Goal: Task Accomplishment & Management: Use online tool/utility

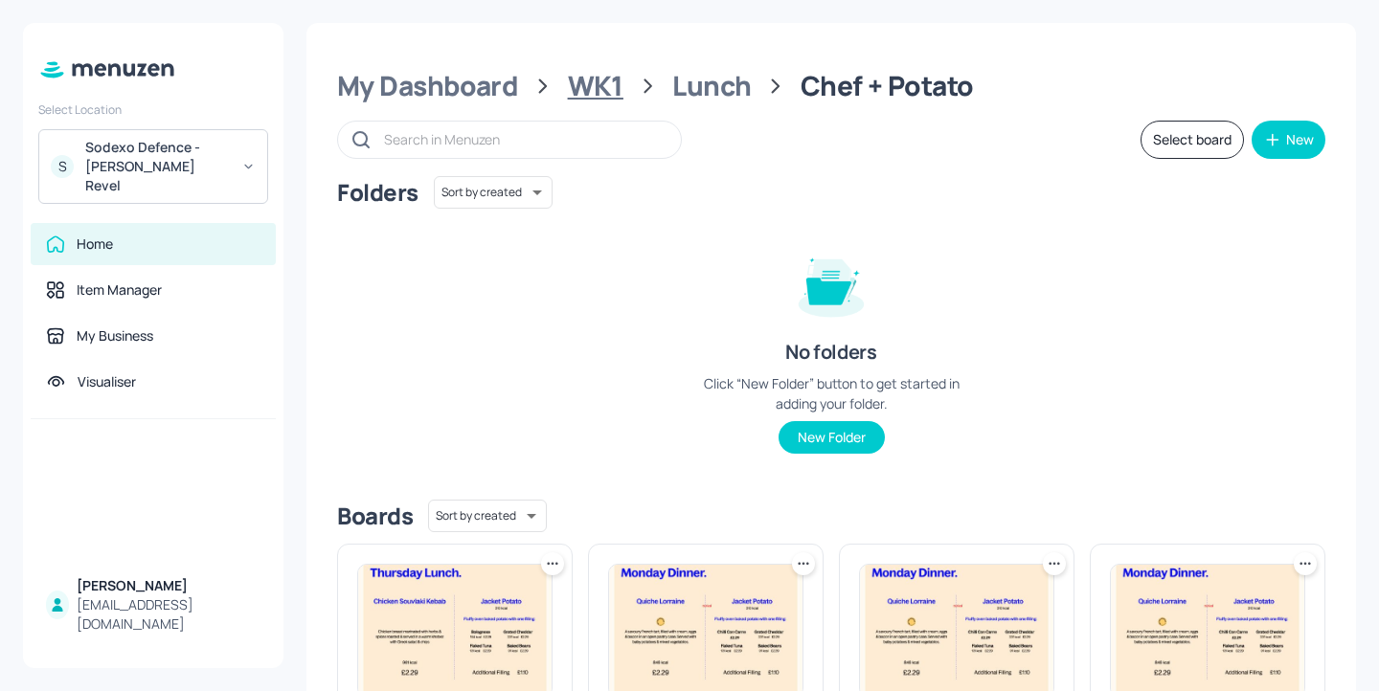
click at [600, 72] on div "WK1" at bounding box center [596, 86] width 56 height 34
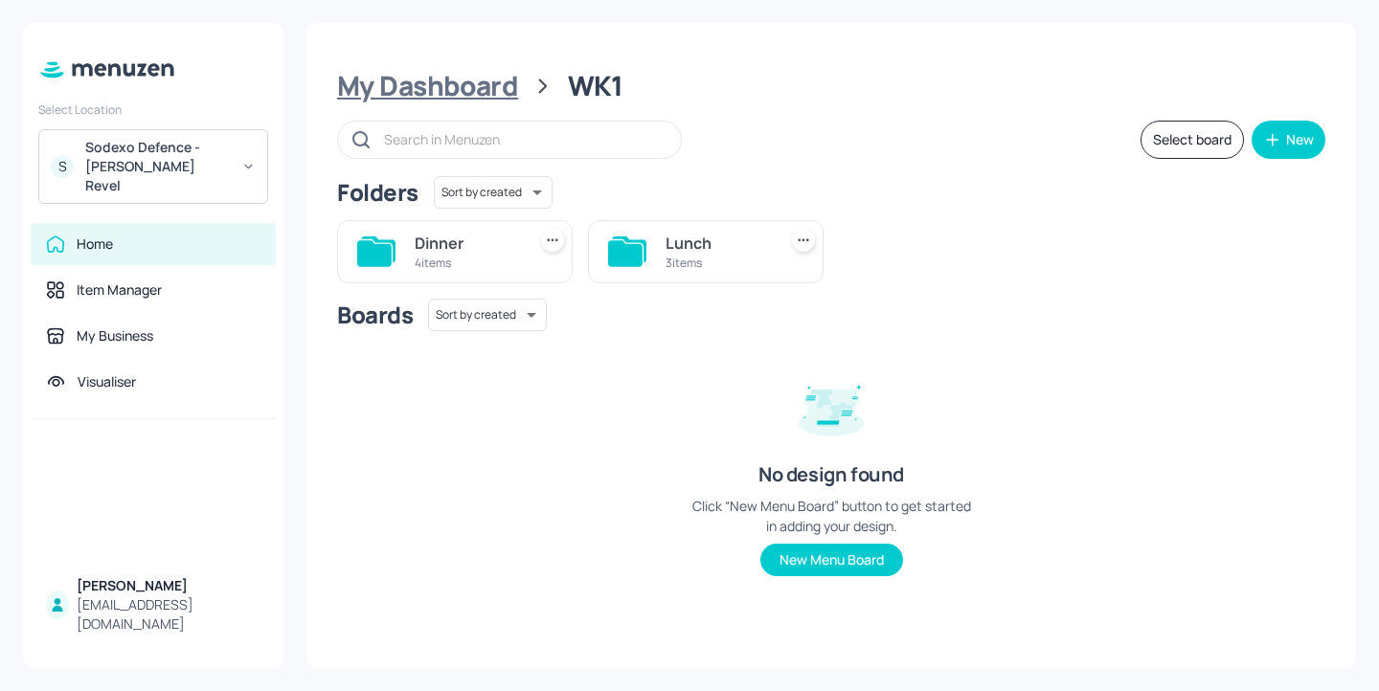
click at [492, 89] on div "My Dashboard" at bounding box center [427, 86] width 181 height 34
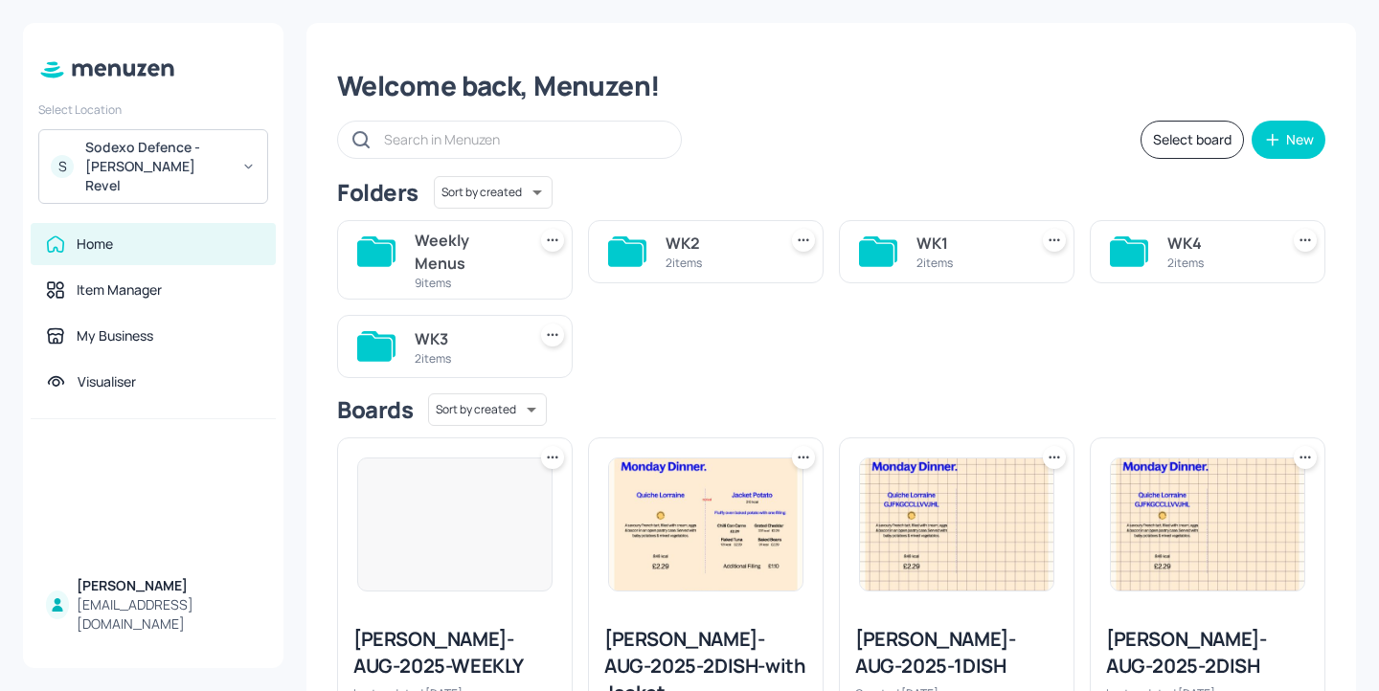
click at [741, 263] on div "2 items" at bounding box center [716, 263] width 103 height 16
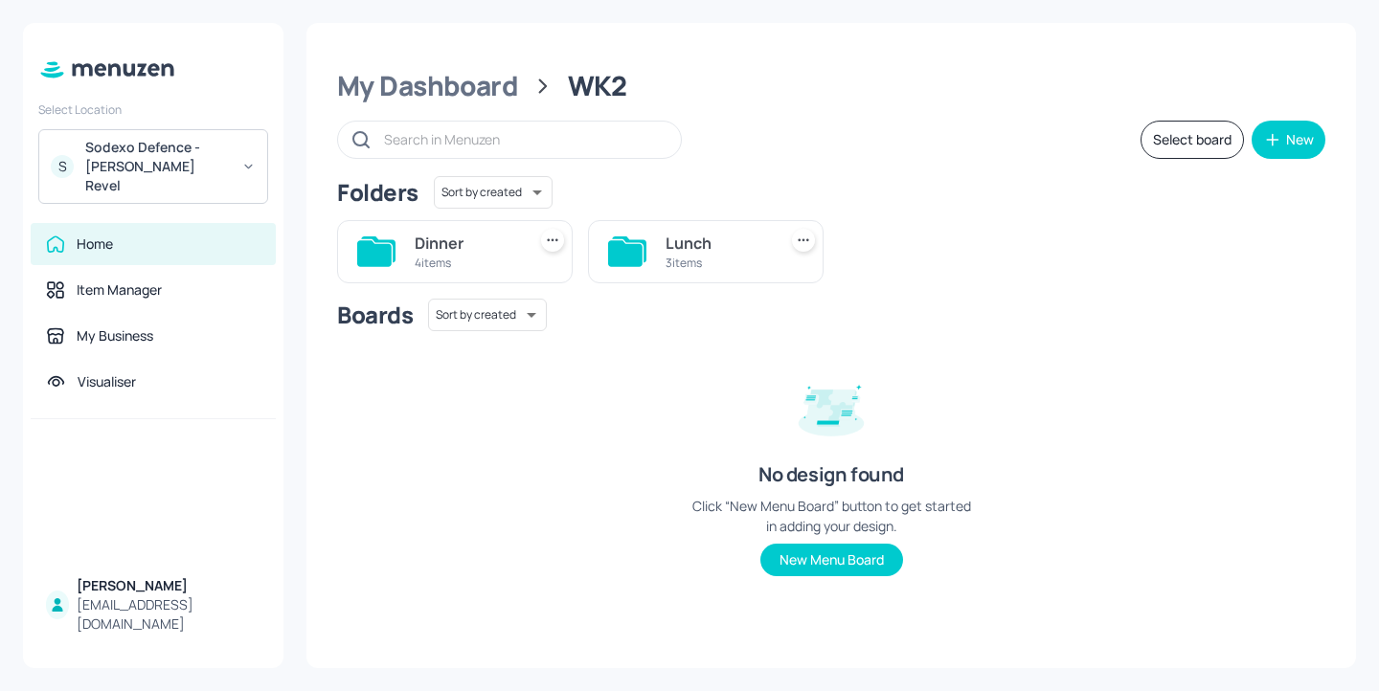
click at [469, 112] on div "My Dashboard WK2 Select board New Folders Sort by created id ​ Dinner 4 items L…" at bounding box center [830, 345] width 1049 height 645
click at [469, 95] on div "My Dashboard" at bounding box center [427, 86] width 181 height 34
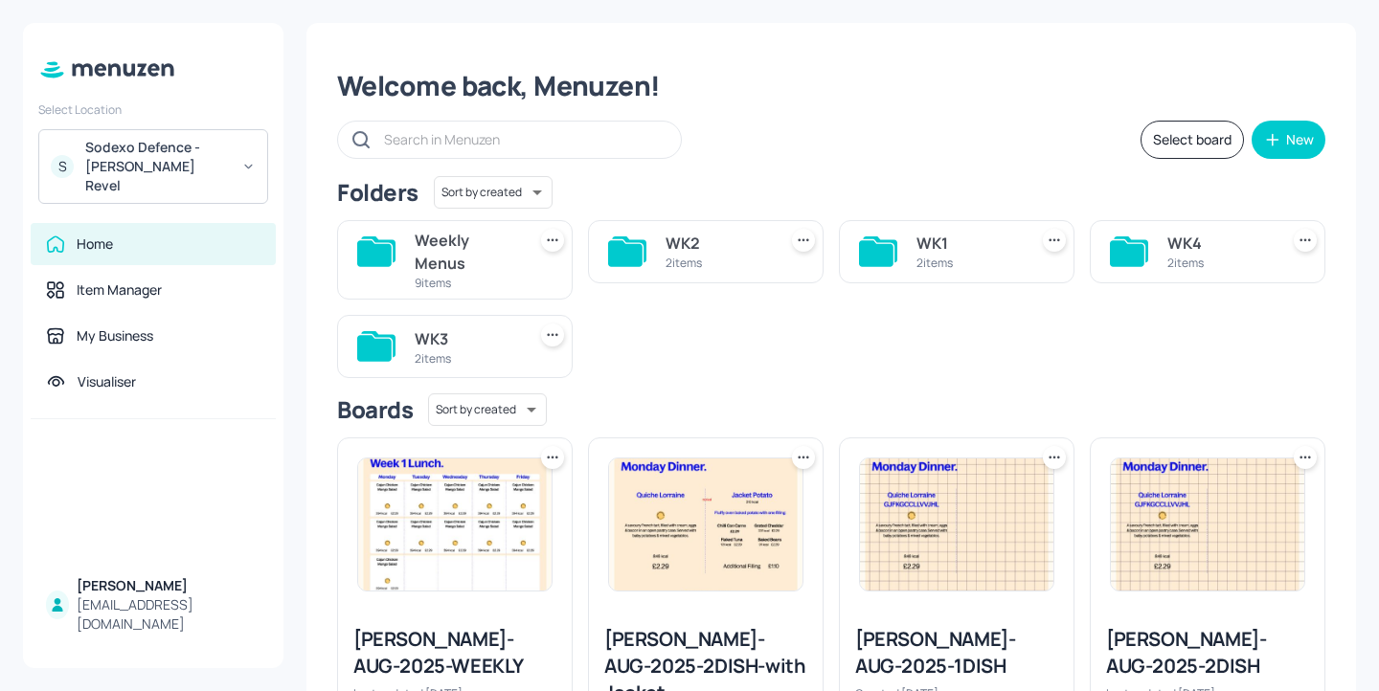
scroll to position [124, 0]
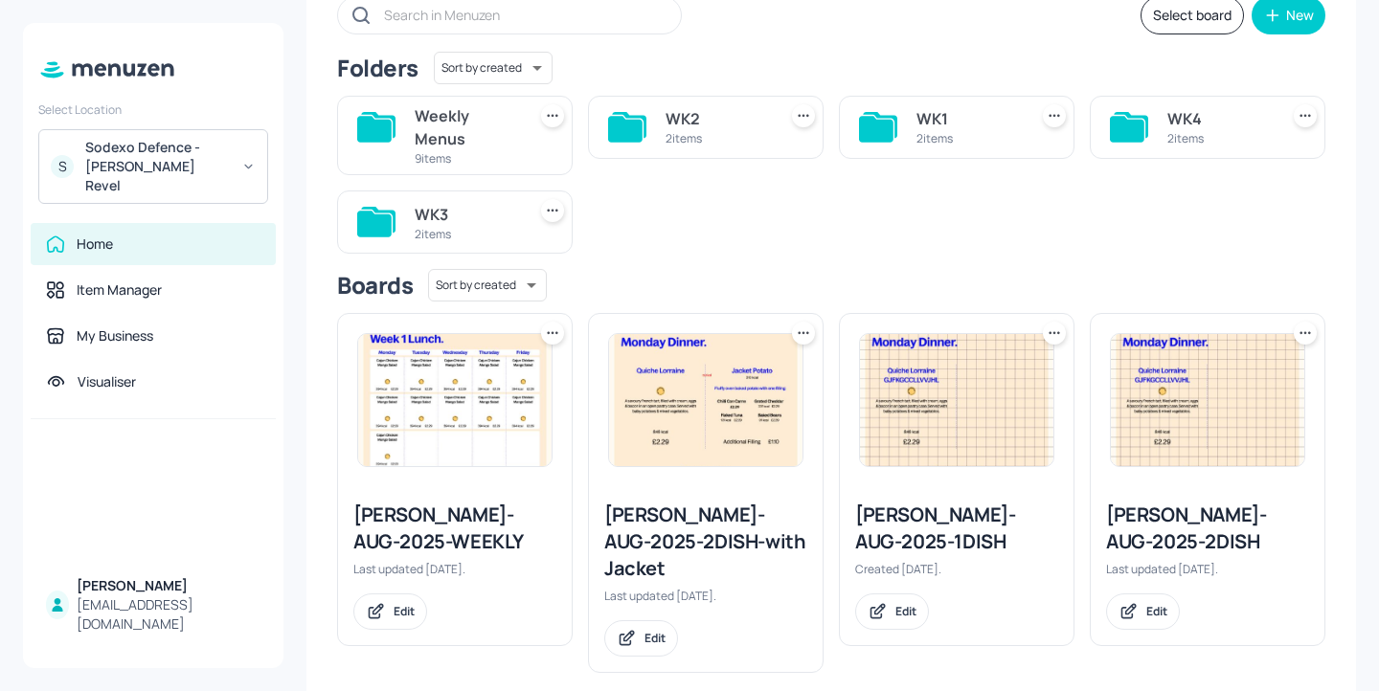
click at [476, 123] on div "Weekly Menus" at bounding box center [466, 127] width 103 height 46
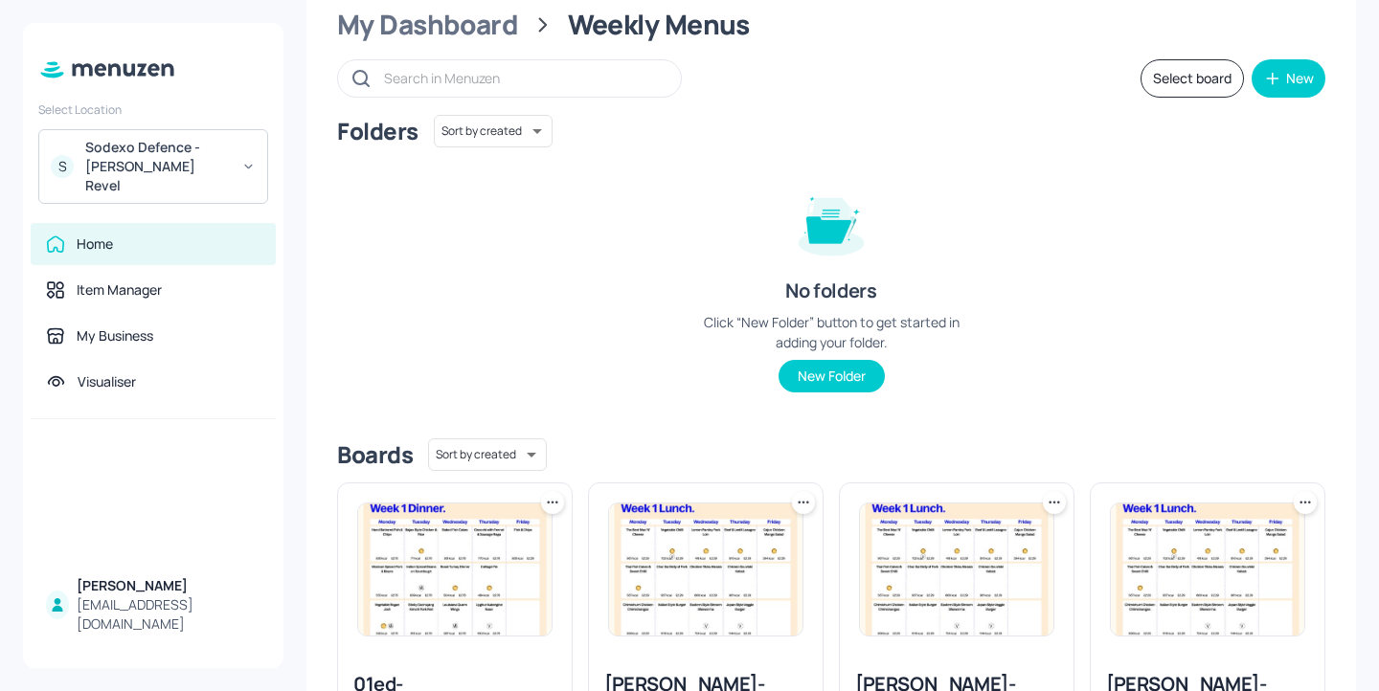
scroll to position [0, 0]
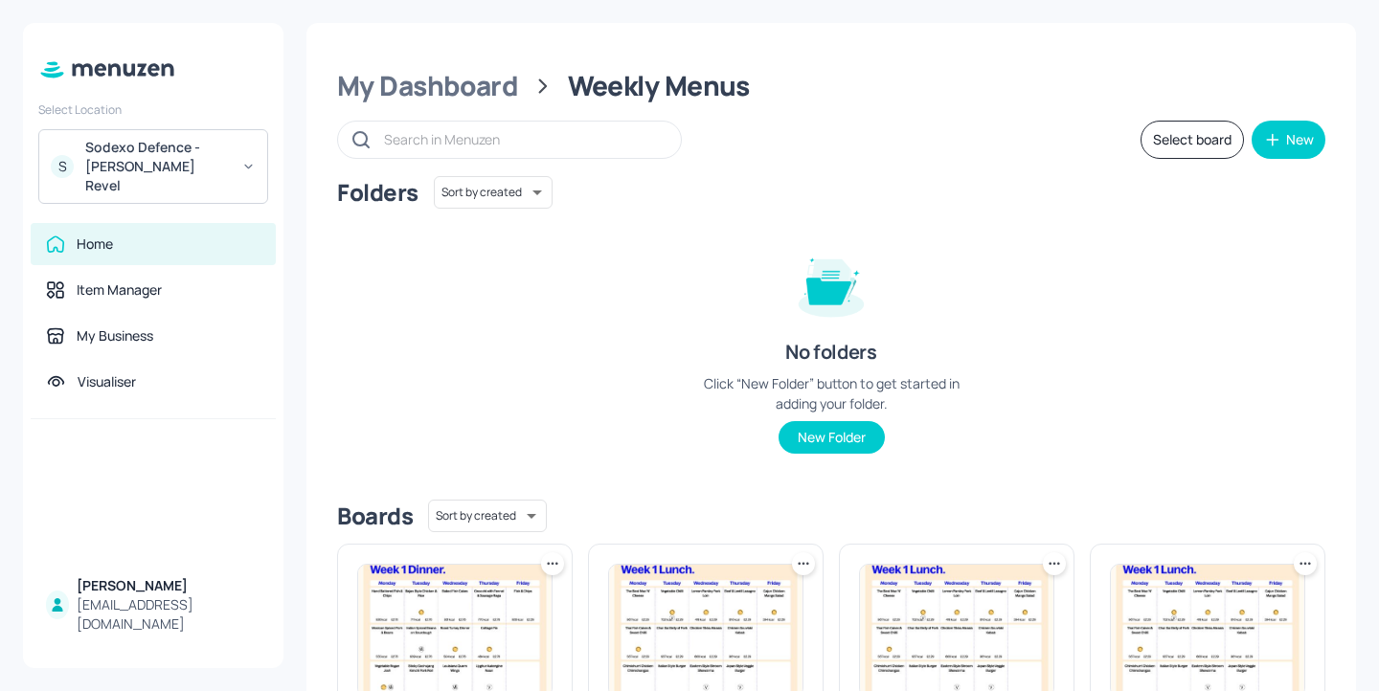
click at [1175, 131] on button "Select board" at bounding box center [1191, 140] width 103 height 38
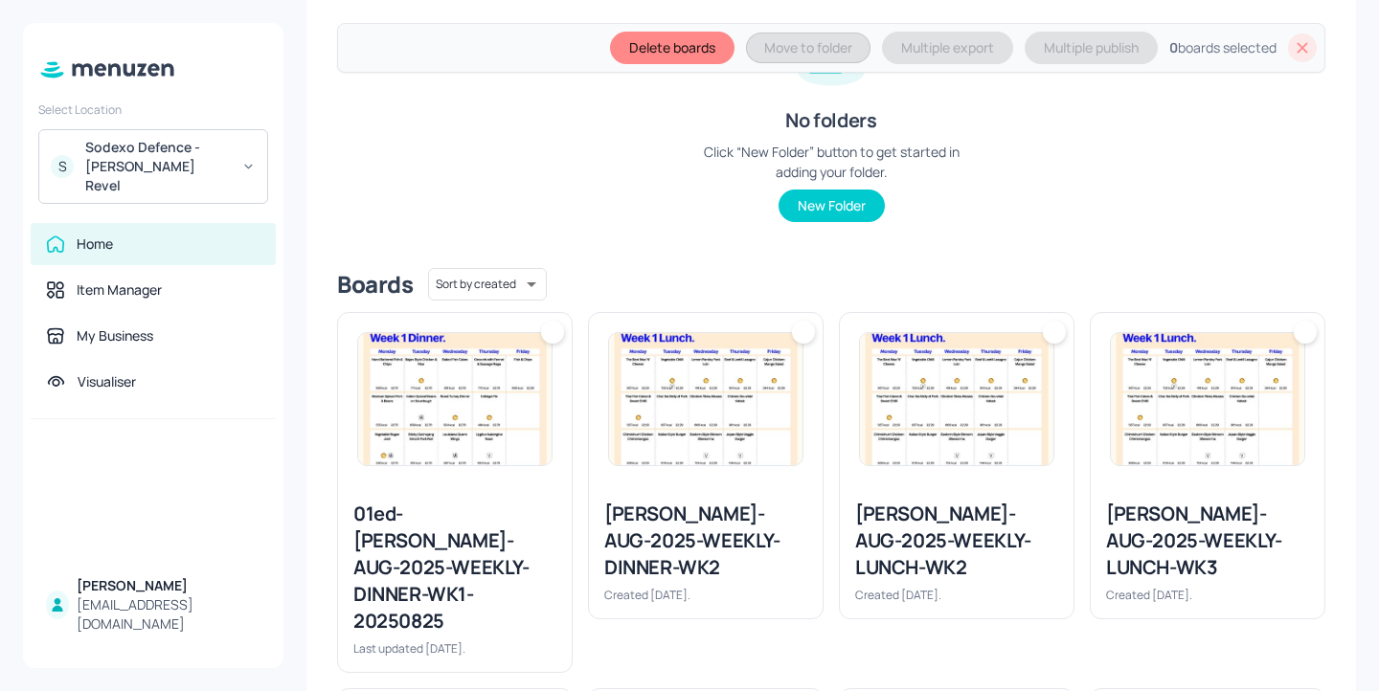
scroll to position [513, 0]
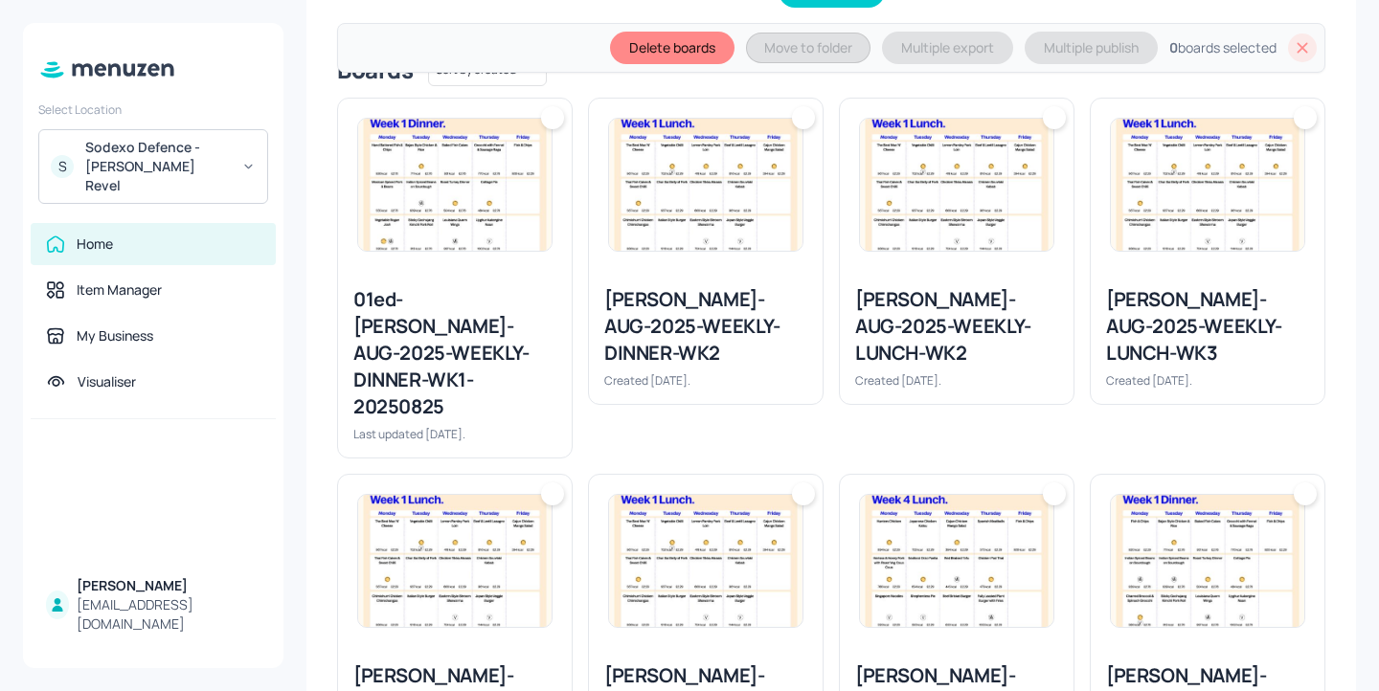
click at [945, 249] on img at bounding box center [956, 185] width 193 height 132
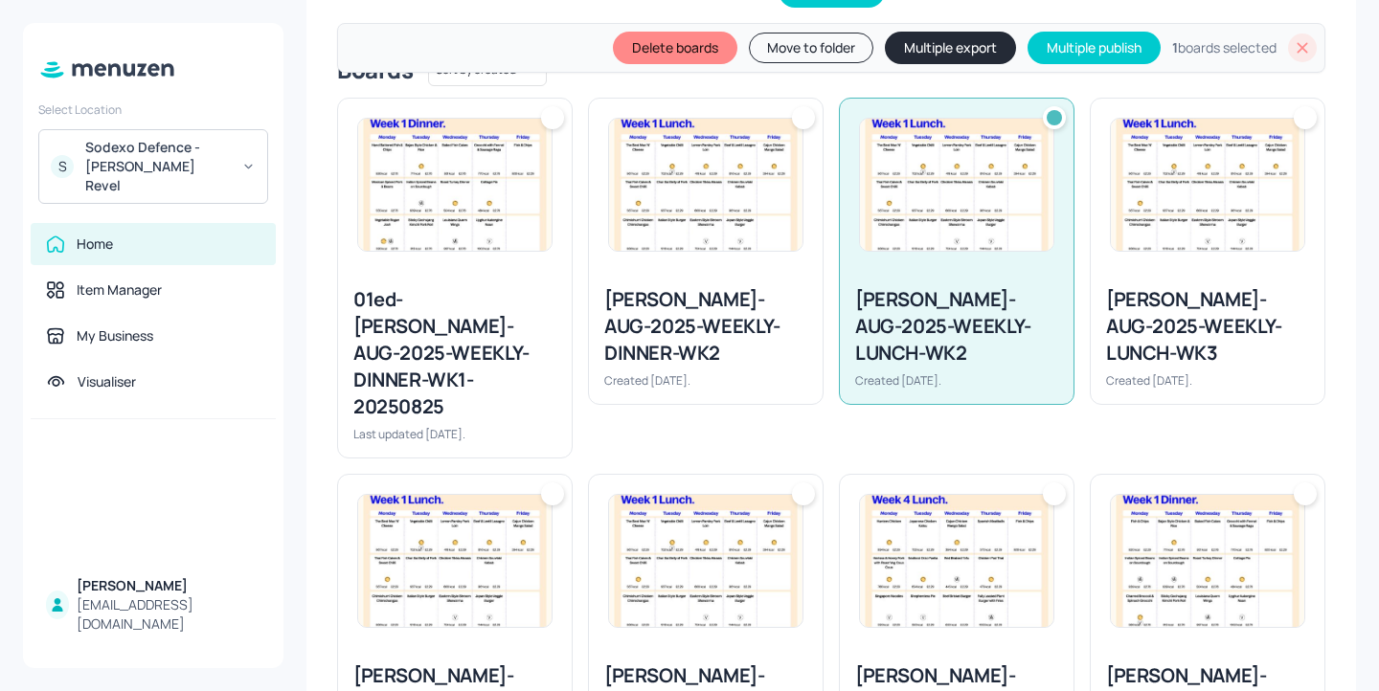
click at [730, 237] on img at bounding box center [705, 185] width 193 height 132
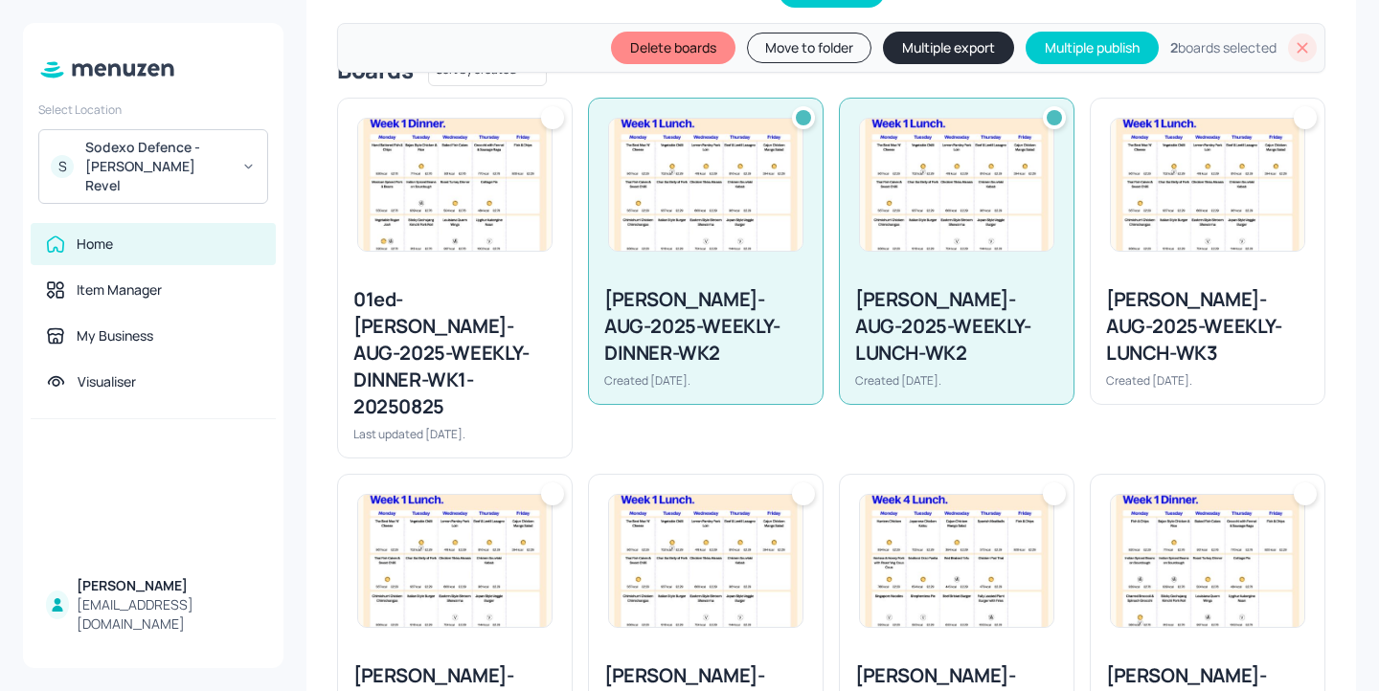
click at [965, 60] on button "Multiple export" at bounding box center [948, 48] width 131 height 33
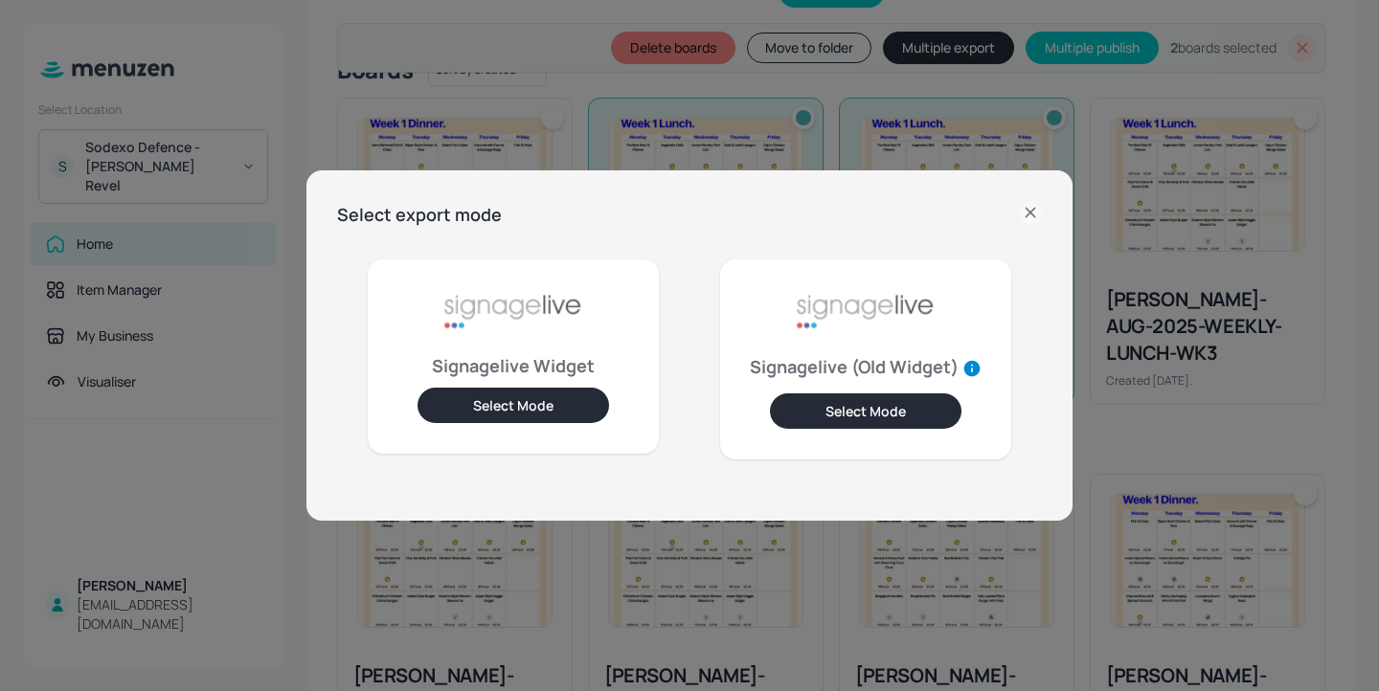
click at [535, 414] on button "Select Mode" at bounding box center [512, 405] width 191 height 35
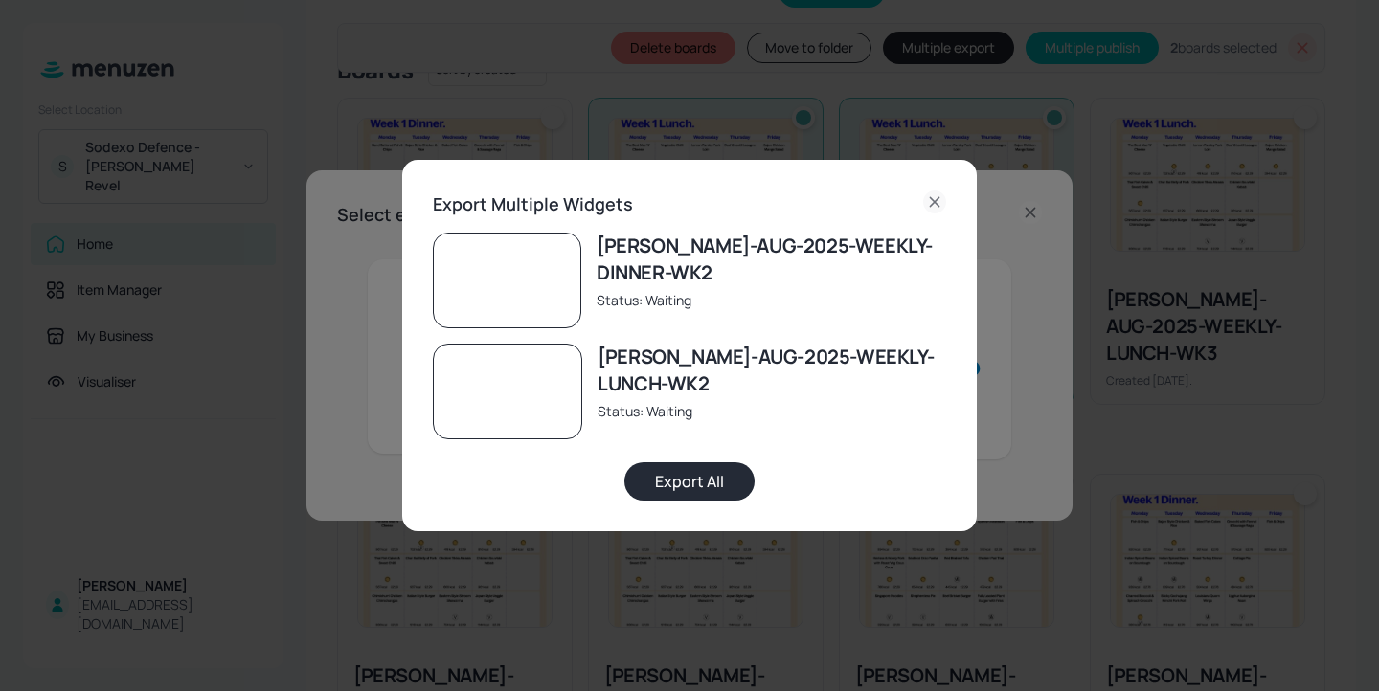
click at [693, 469] on button "Export All" at bounding box center [689, 481] width 130 height 38
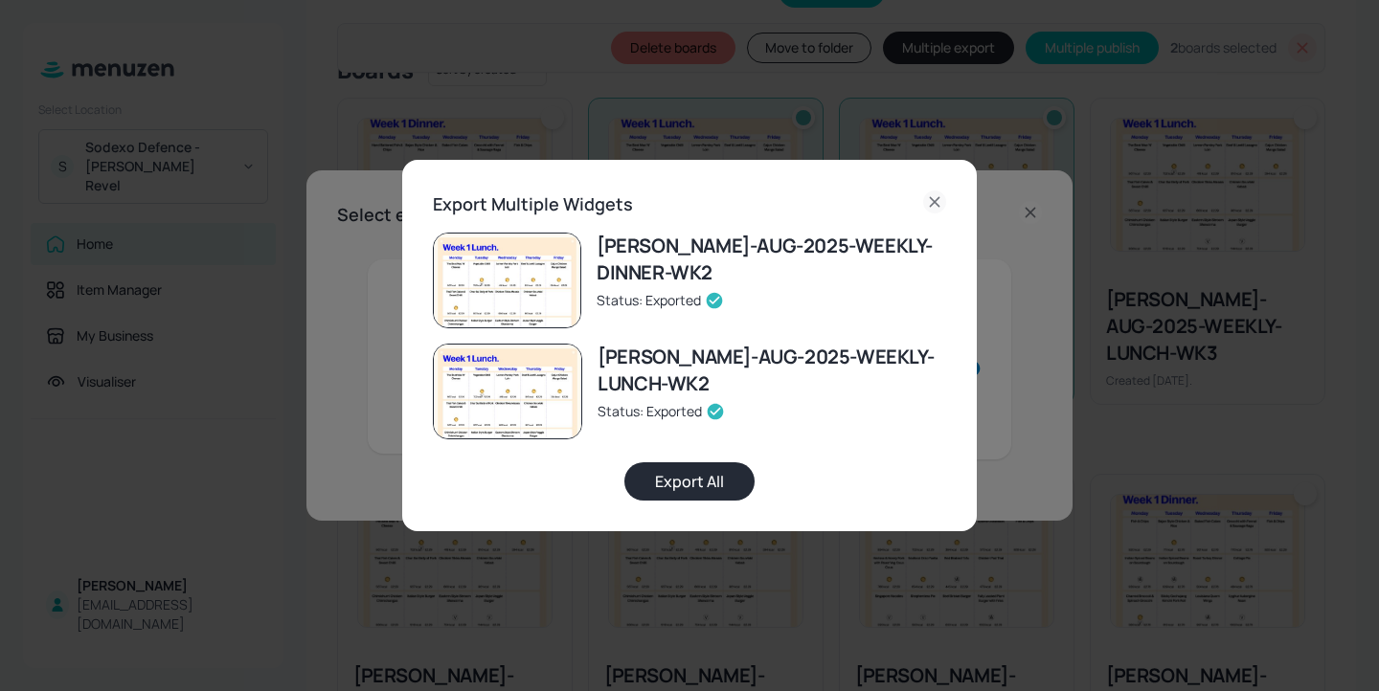
click at [969, 126] on div "Export Multiple Widgets [PERSON_NAME]-AUG-2025-WEEKLY-DINNER-WK2 Status: Export…" at bounding box center [689, 345] width 1379 height 691
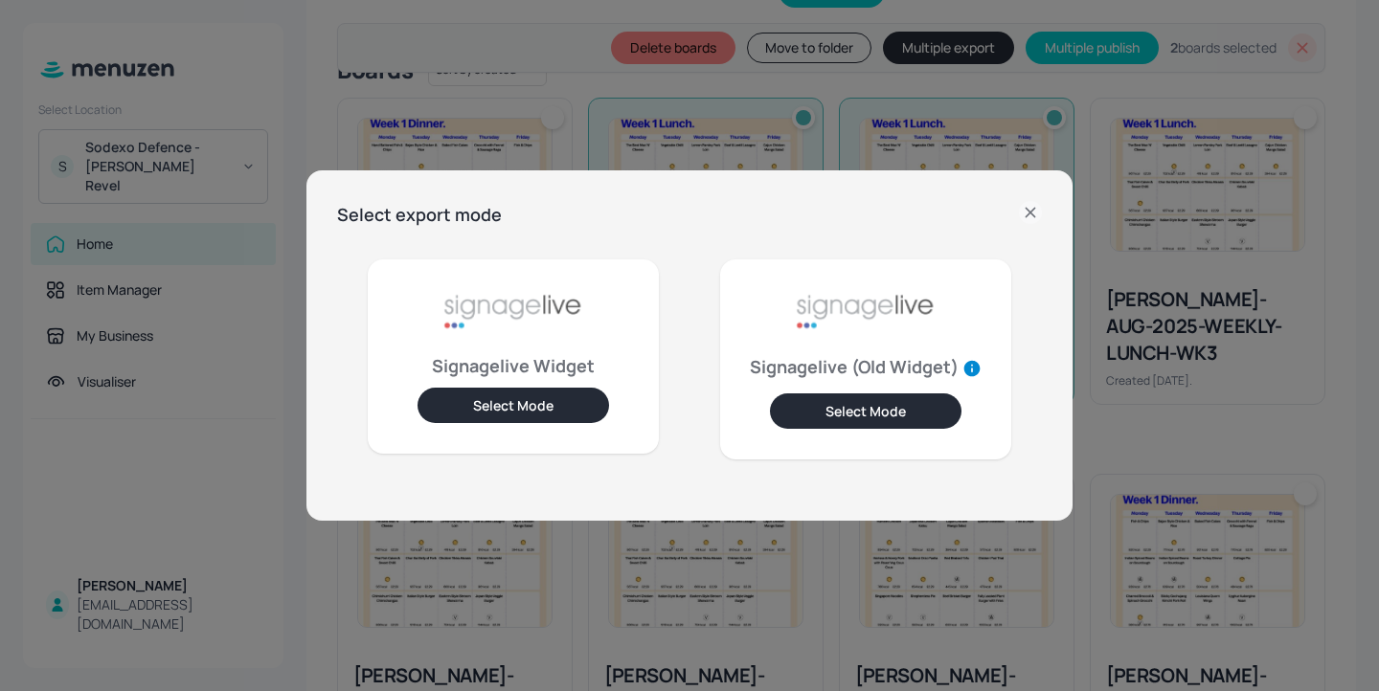
click at [1039, 214] on icon at bounding box center [1030, 212] width 23 height 23
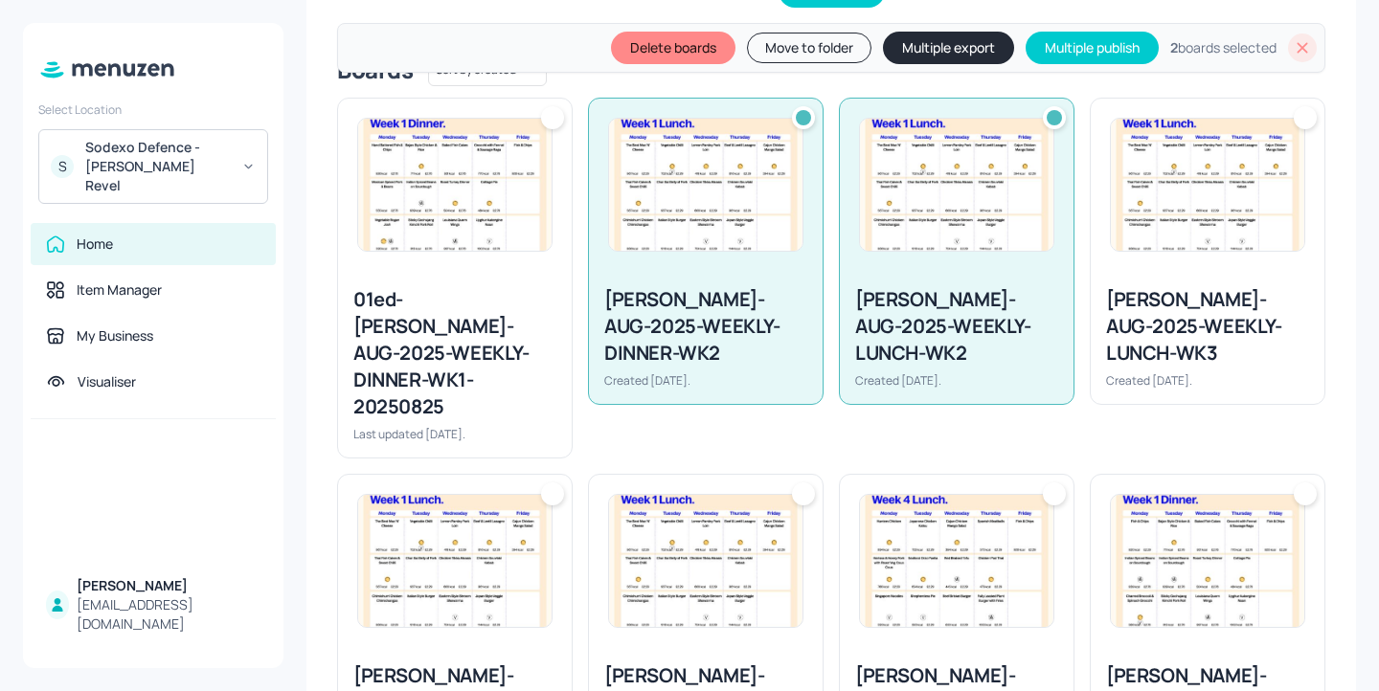
click at [1299, 48] on icon at bounding box center [1301, 47] width 19 height 19
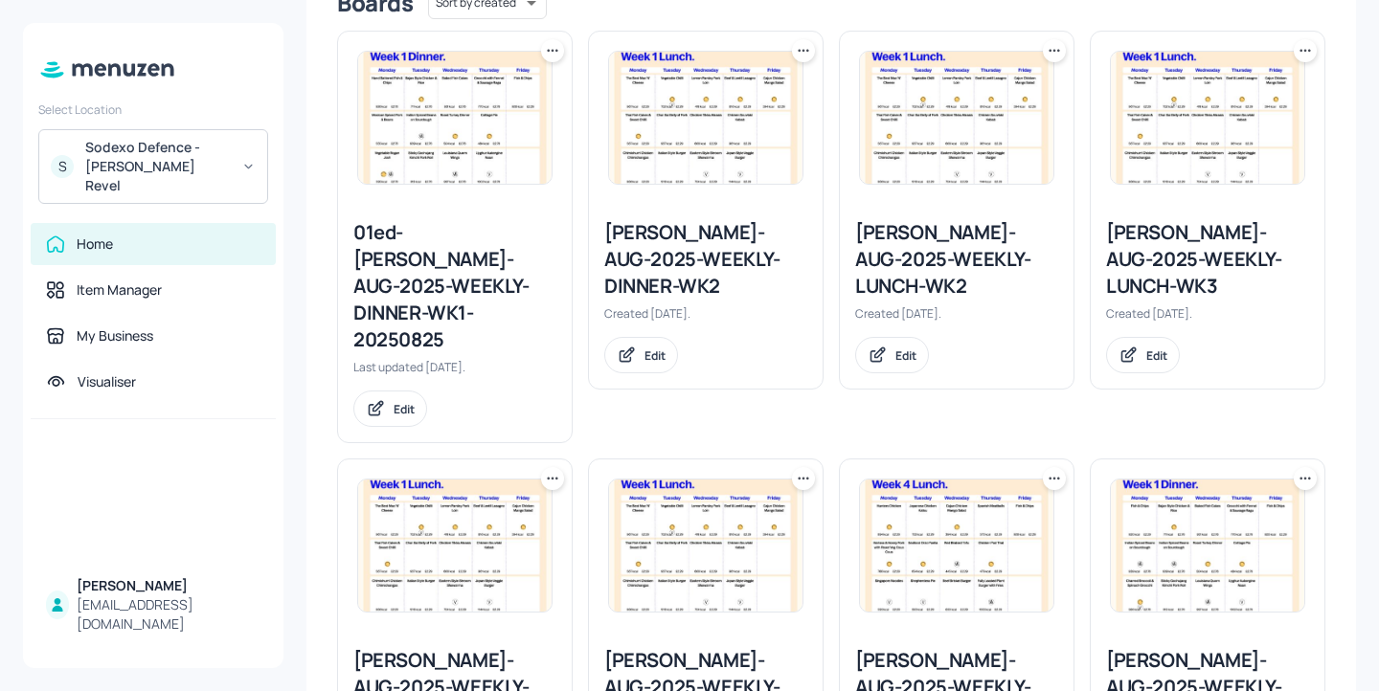
scroll to position [446, 0]
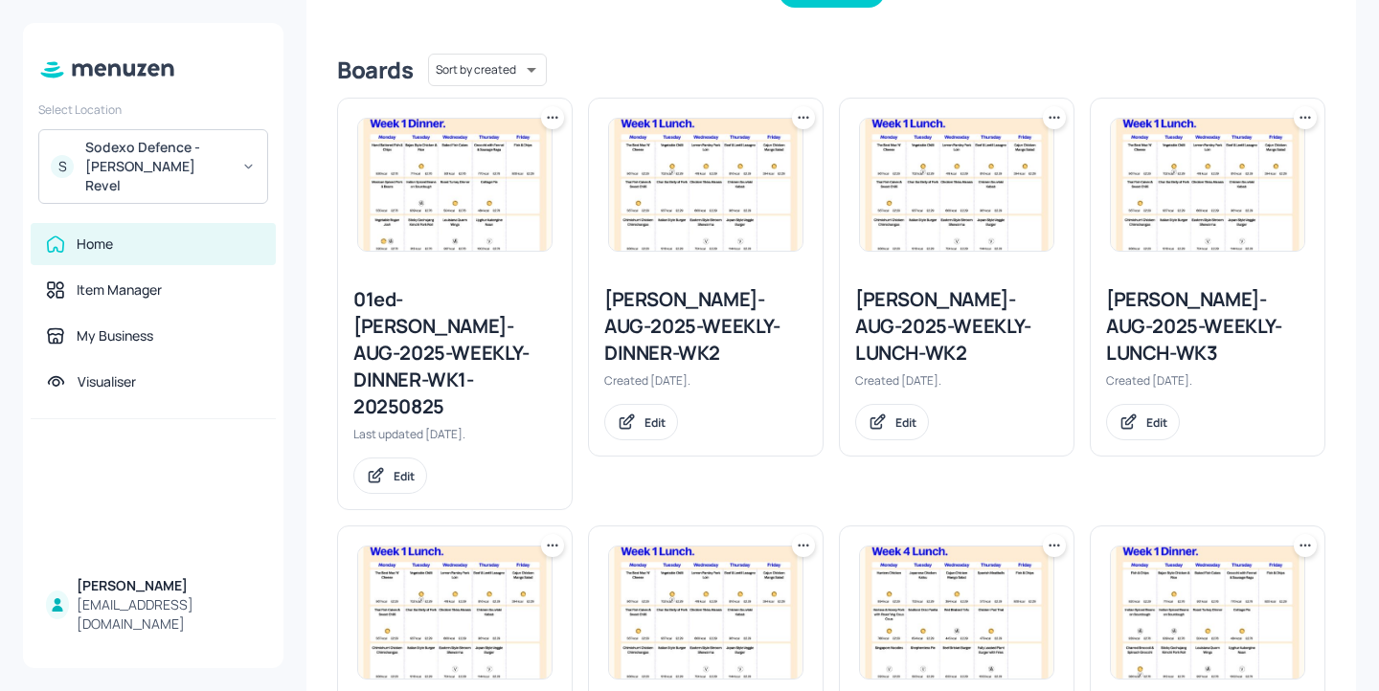
click at [707, 294] on div "[PERSON_NAME]-AUG-2025-WEEKLY-DINNER-WK2" at bounding box center [705, 326] width 203 height 80
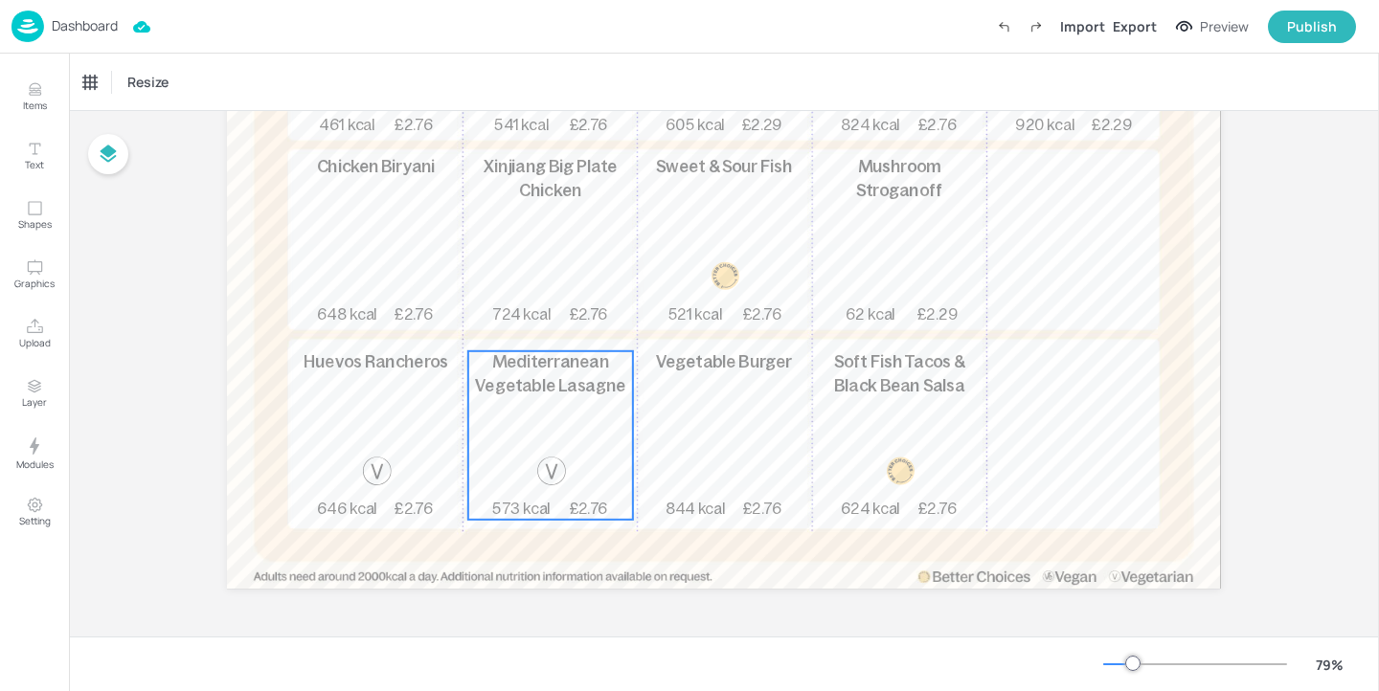
scroll to position [399, 0]
